Goal: Register for event/course

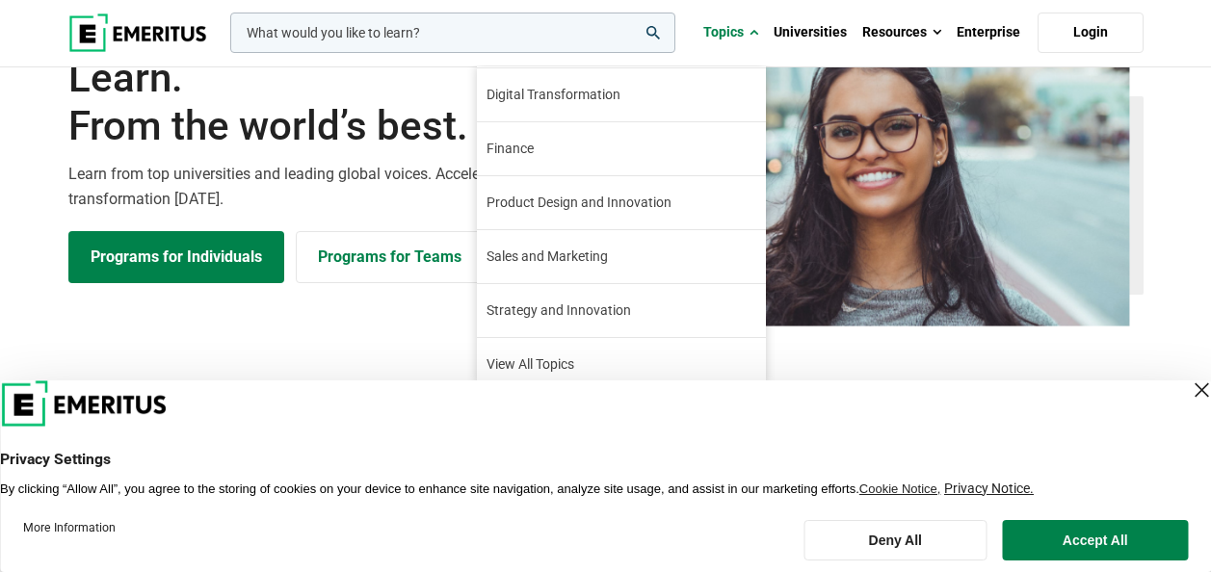
scroll to position [221, 0]
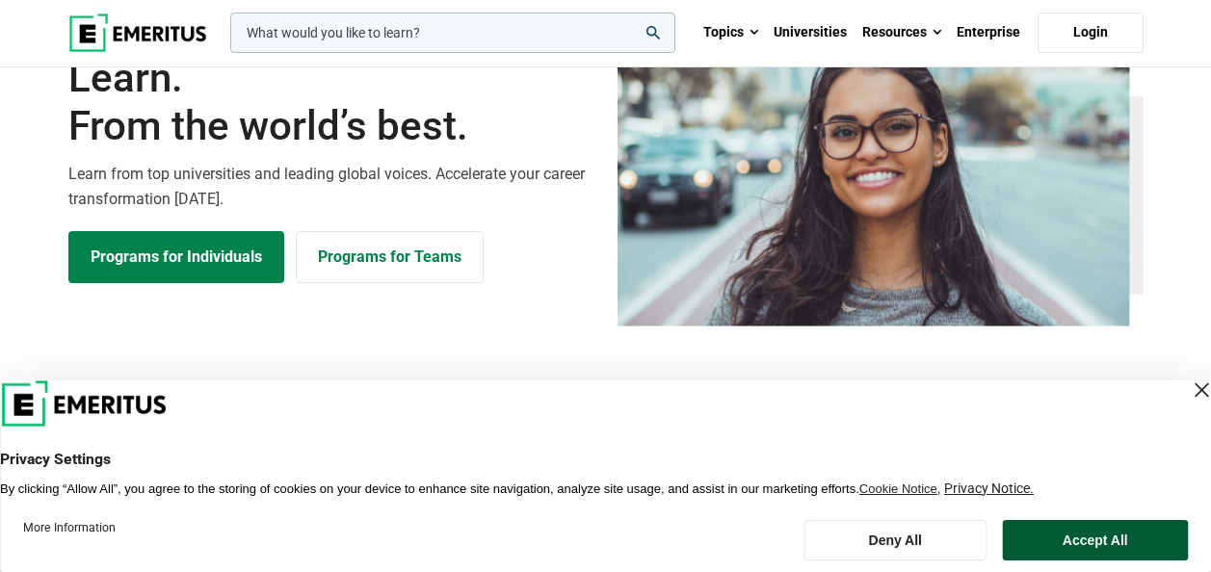
click at [1064, 543] on button "Accept All" at bounding box center [1096, 540] width 186 height 40
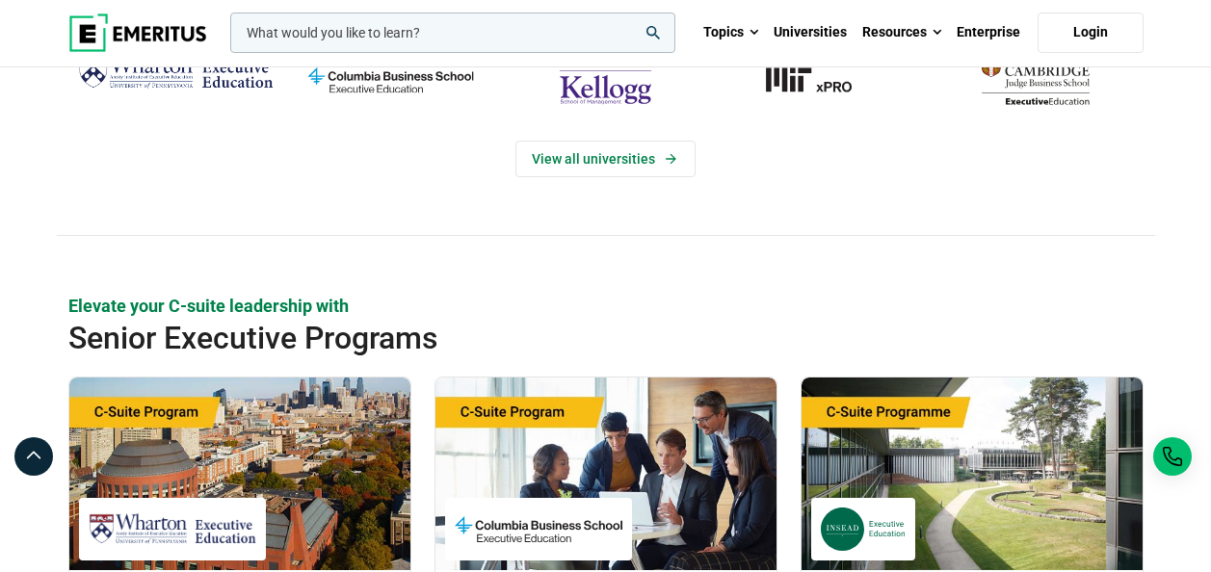
scroll to position [385, 0]
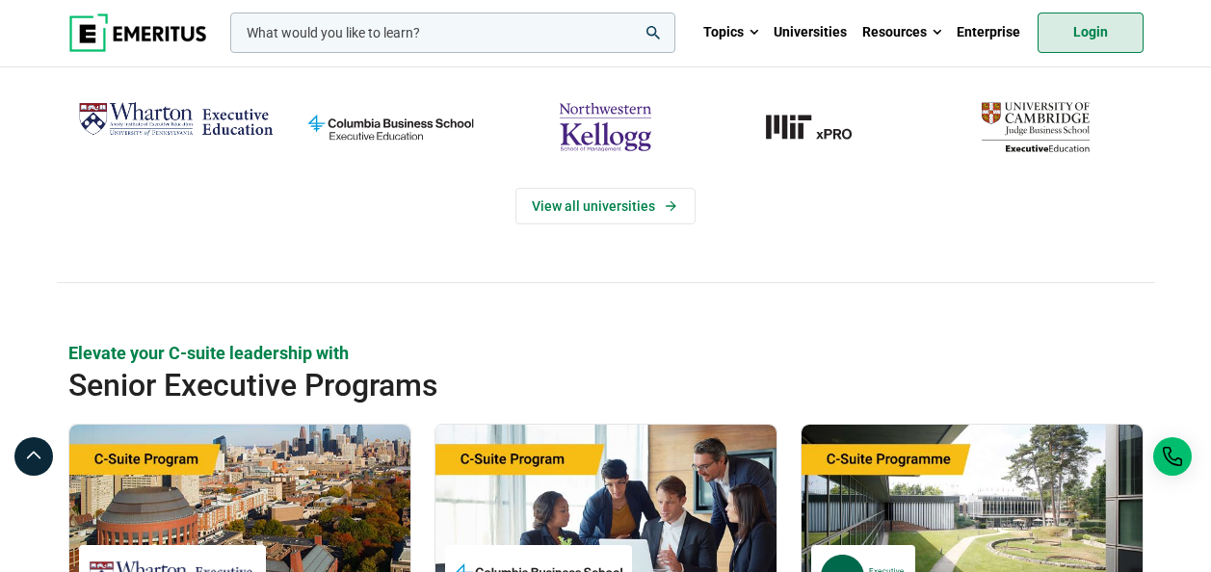
click at [1081, 40] on link "Login" at bounding box center [1091, 33] width 106 height 40
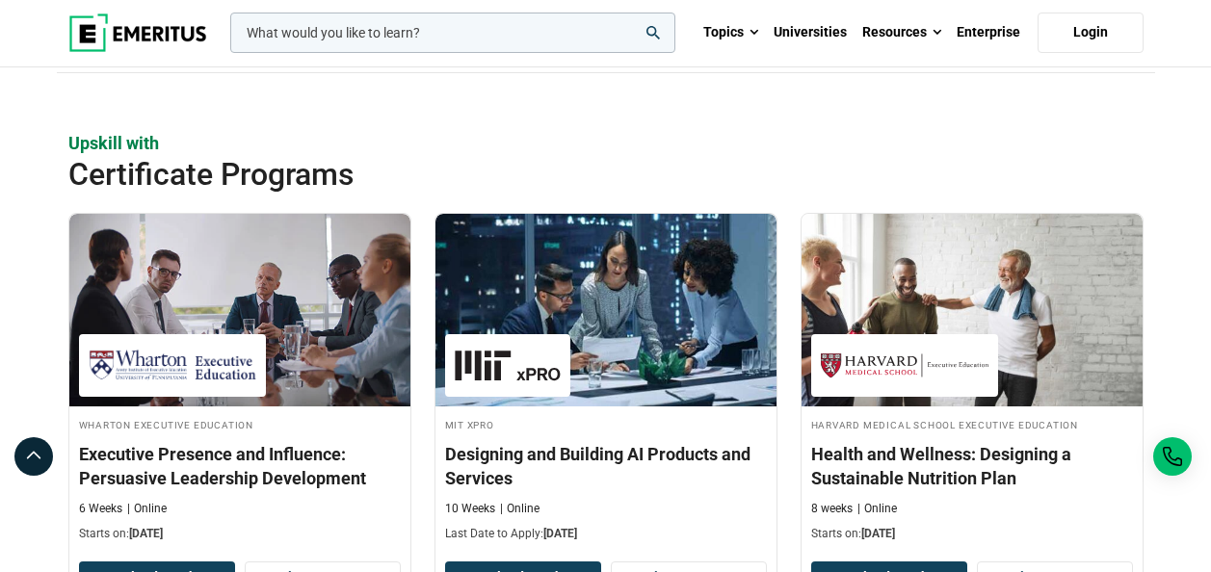
scroll to position [2052, 0]
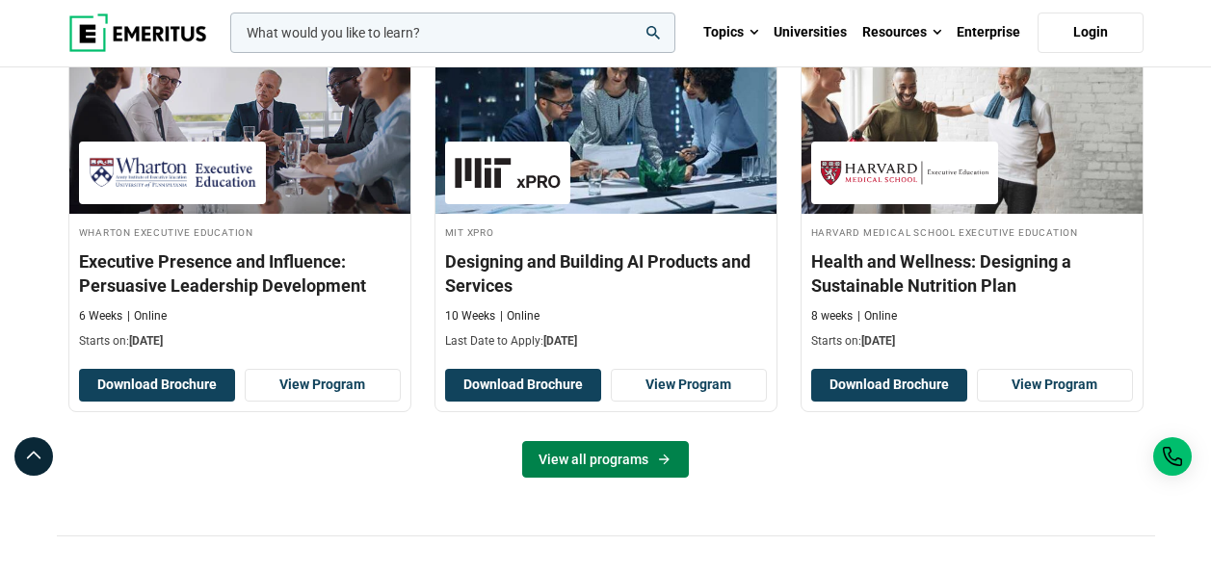
click at [644, 460] on link "View all programs" at bounding box center [605, 459] width 167 height 37
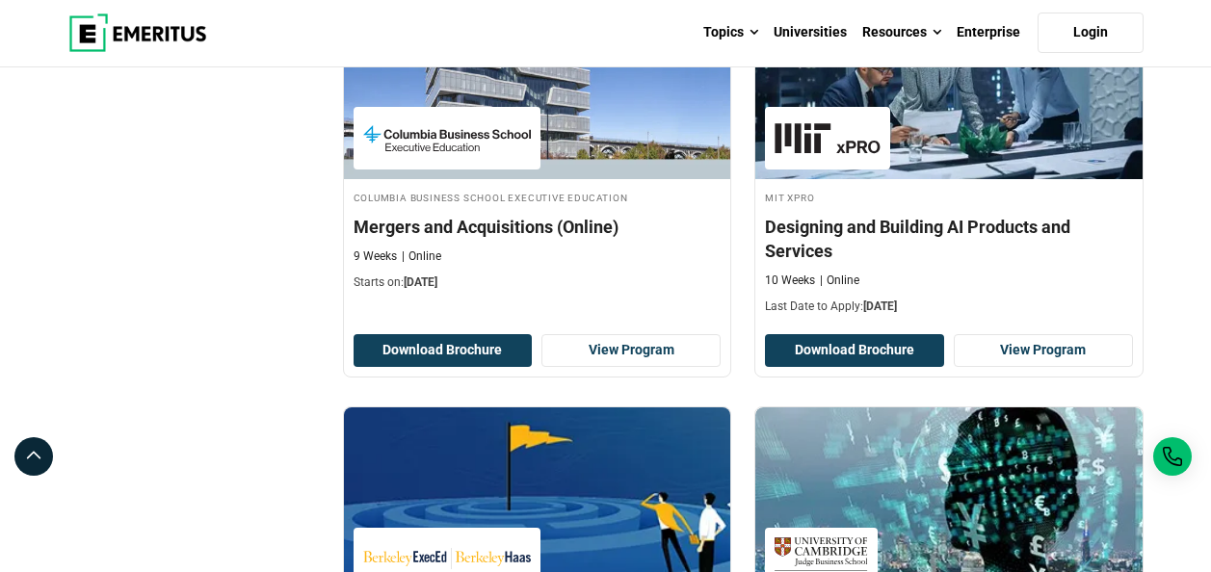
scroll to position [2024, 0]
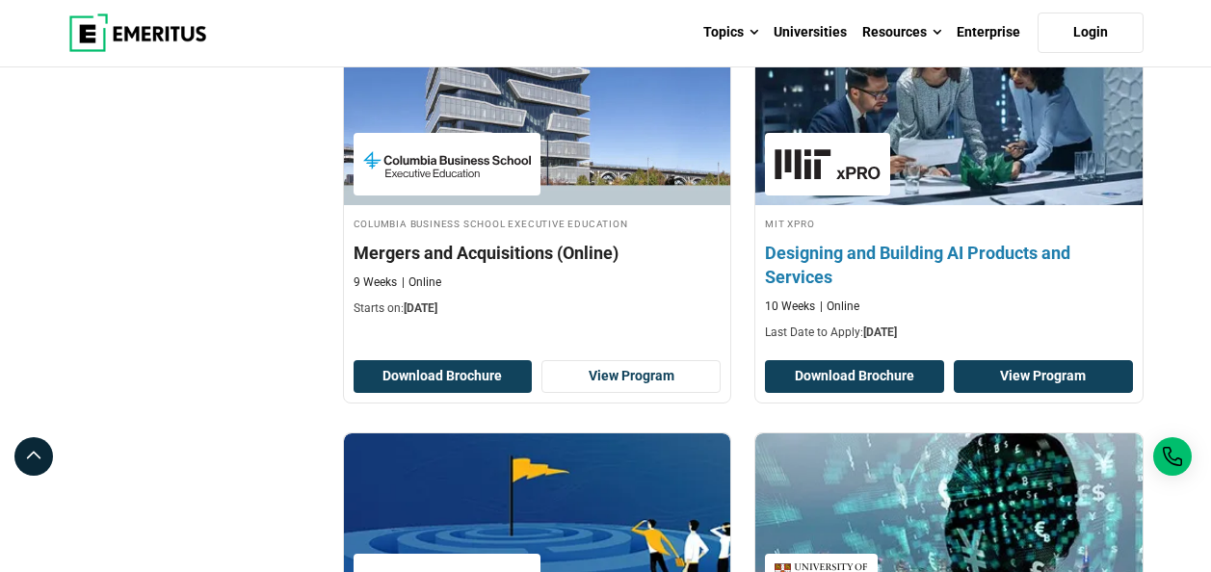
click at [1031, 375] on link "View Program" at bounding box center [1043, 376] width 179 height 33
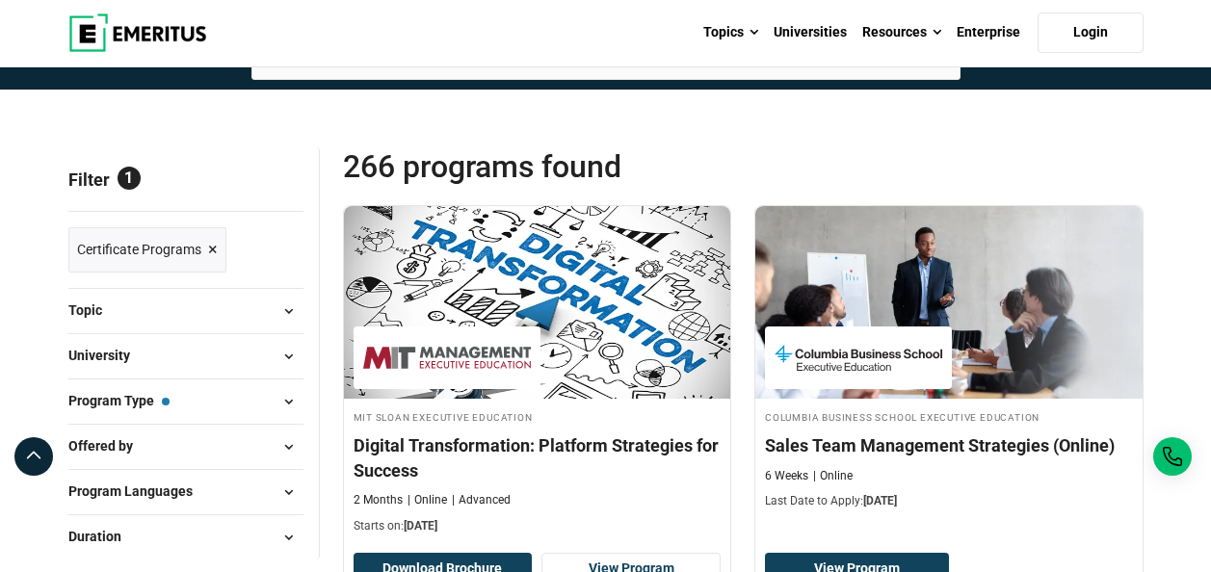
scroll to position [193, 0]
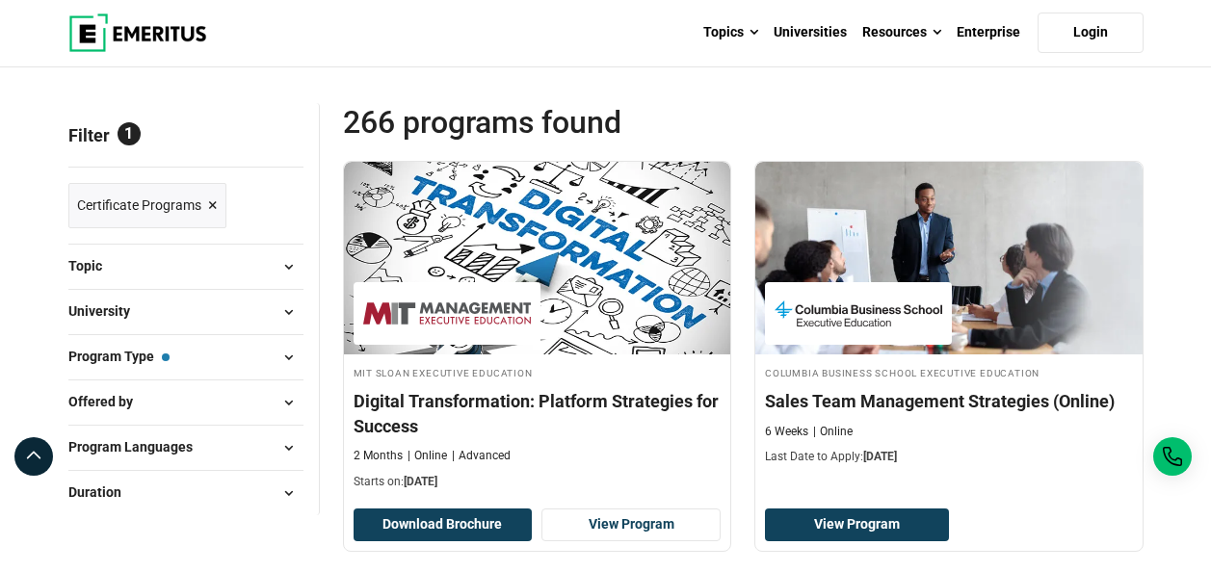
click at [264, 320] on button "University" at bounding box center [185, 312] width 235 height 29
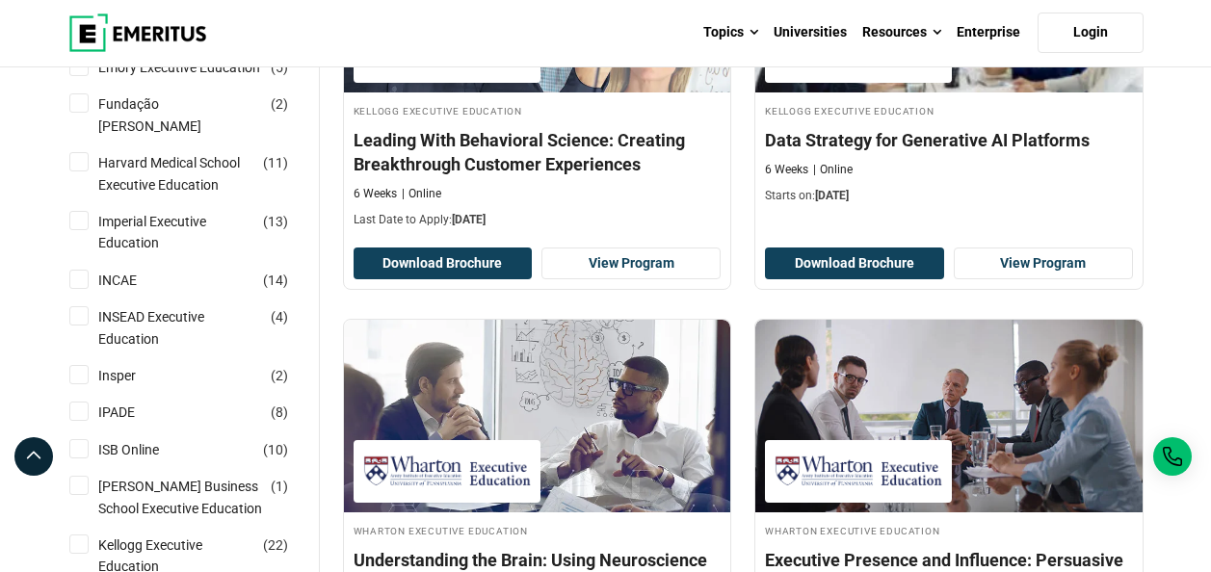
scroll to position [867, 0]
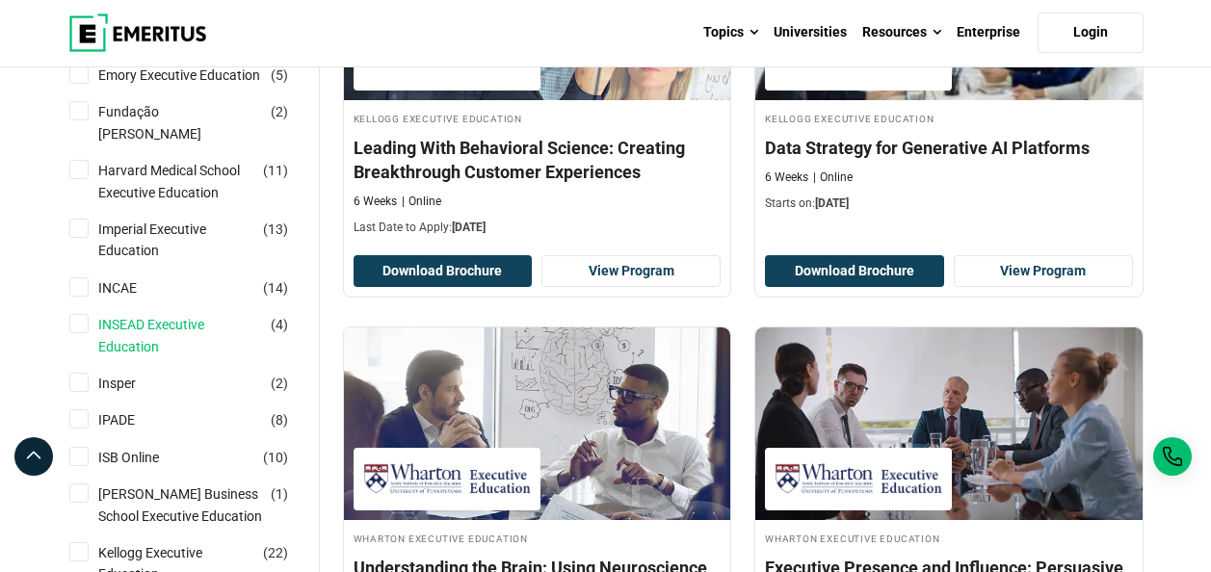
click at [173, 353] on link "INSEAD Executive Education" at bounding box center [199, 335] width 202 height 43
checkbox input "true"
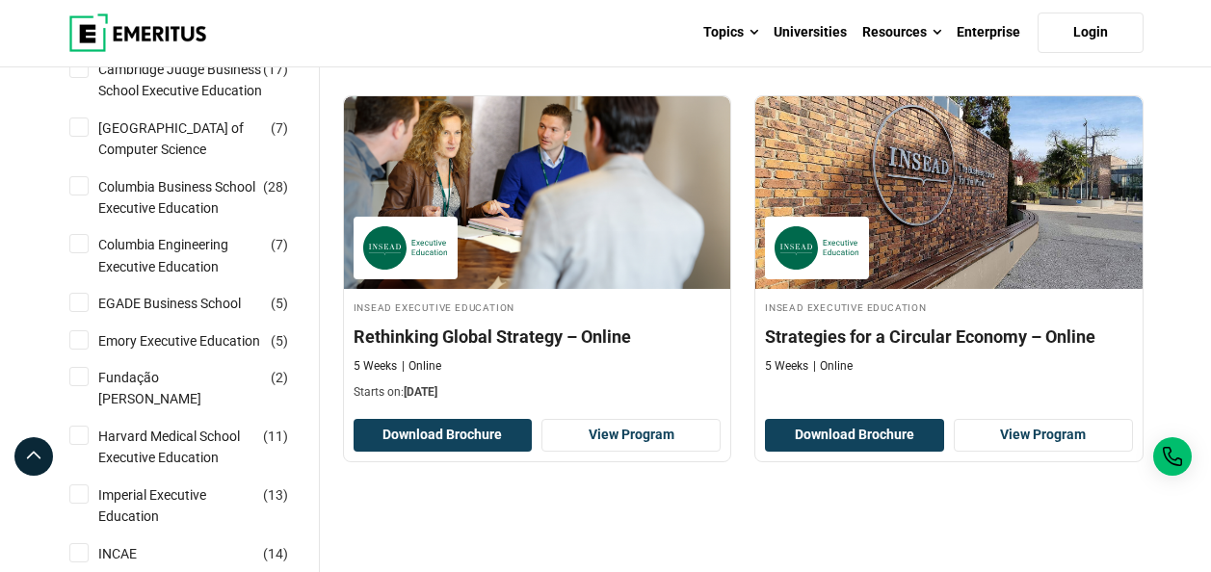
scroll to position [675, 0]
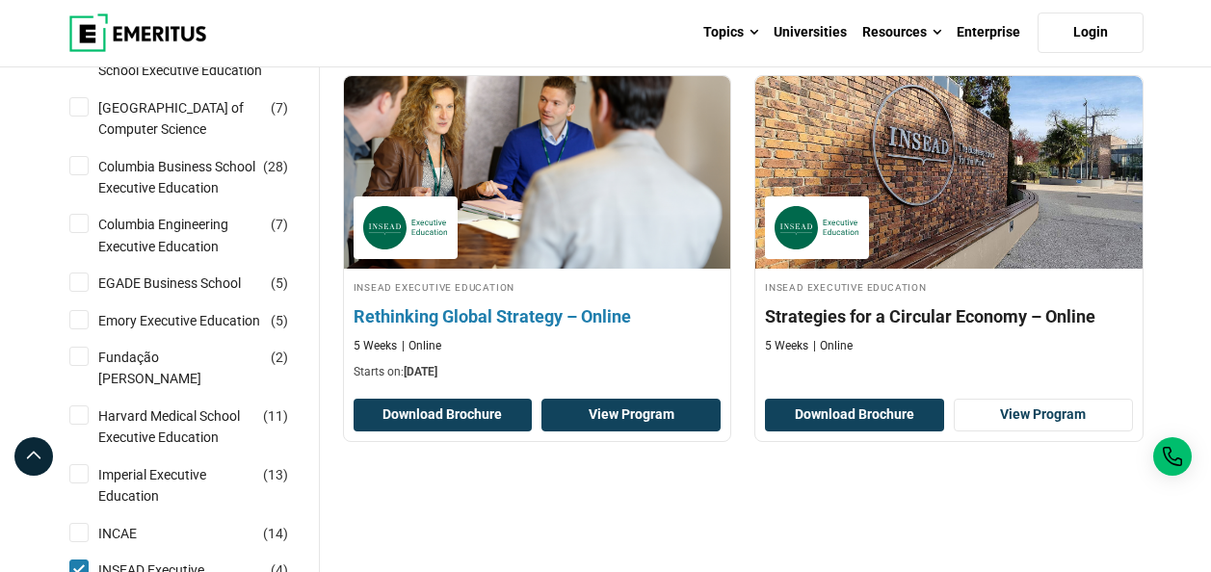
click at [622, 422] on link "View Program" at bounding box center [631, 415] width 179 height 33
